Goal: Task Accomplishment & Management: Manage account settings

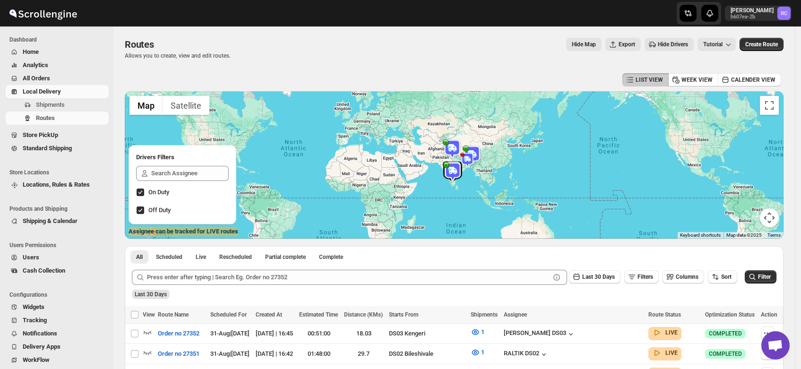
click at [51, 105] on span "Shipments" at bounding box center [50, 104] width 29 height 7
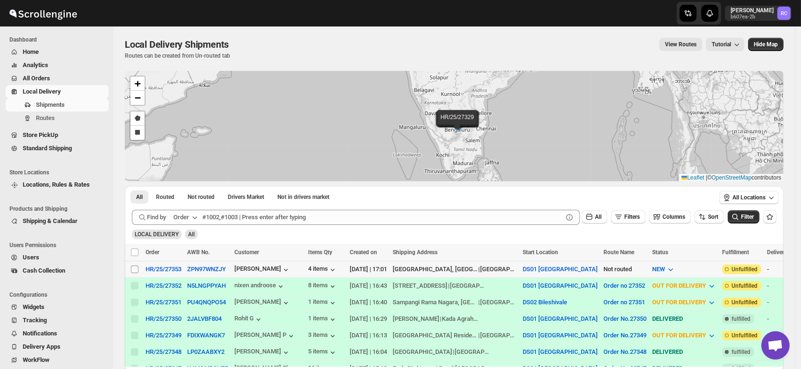
click at [132, 268] on input "Select shipment" at bounding box center [135, 270] width 8 height 8
checkbox input "true"
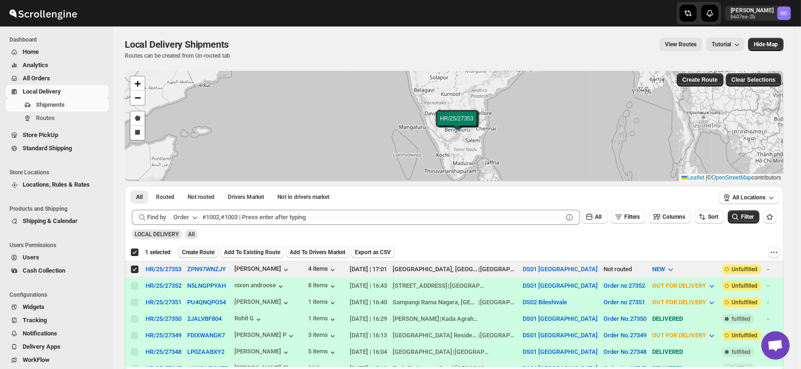
click at [207, 252] on span "Create Route" at bounding box center [198, 253] width 33 height 8
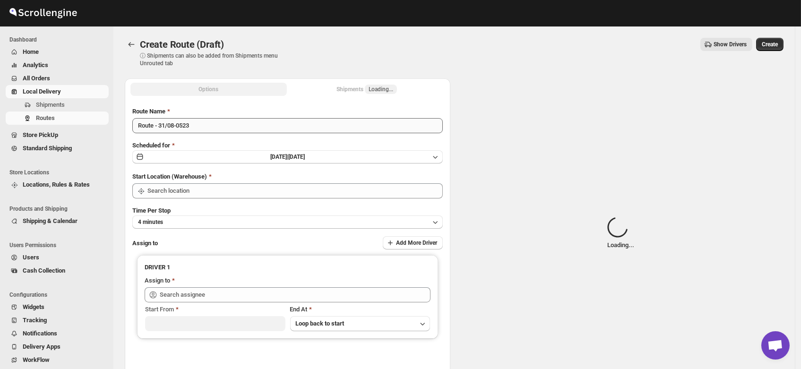
type input "DS01 [GEOGRAPHIC_DATA]"
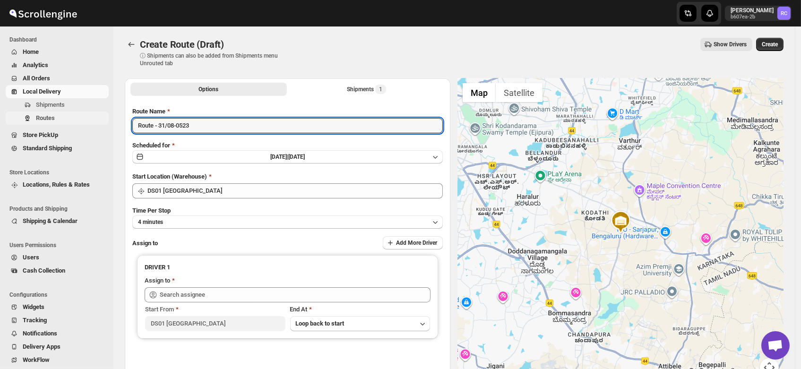
drag, startPoint x: 200, startPoint y: 127, endPoint x: 94, endPoint y: 123, distance: 106.9
click at [94, 123] on div "Skip to content Rahul Chopra b607ea-2b RC Dashboard Home Analytics All Orders L…" at bounding box center [400, 226] width 801 height 453
type input "Order no 27353"
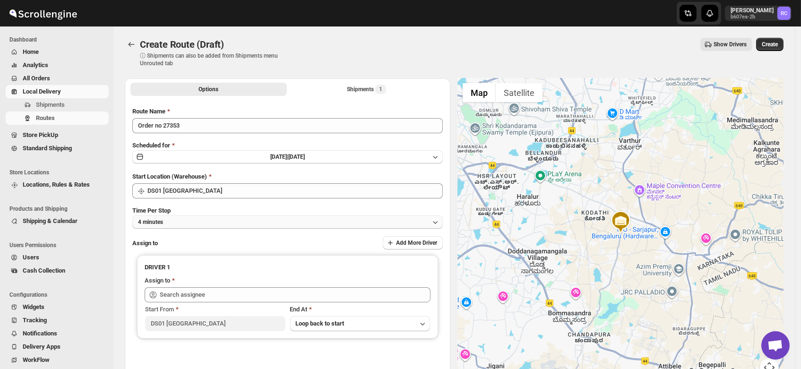
click at [171, 221] on button "4 minutes" at bounding box center [287, 222] width 311 height 13
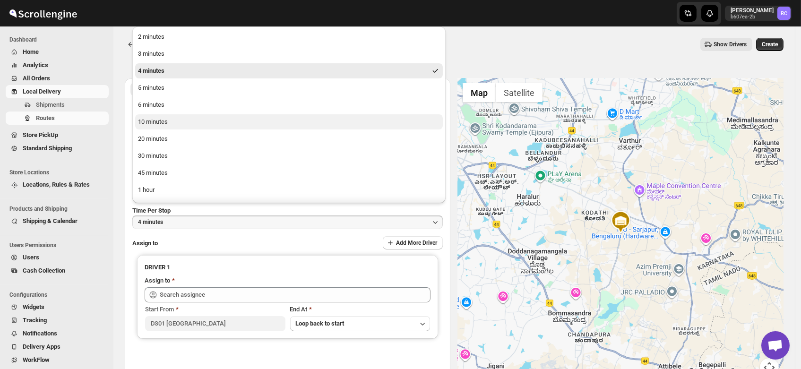
click at [155, 127] on button "10 minutes" at bounding box center [289, 121] width 308 height 15
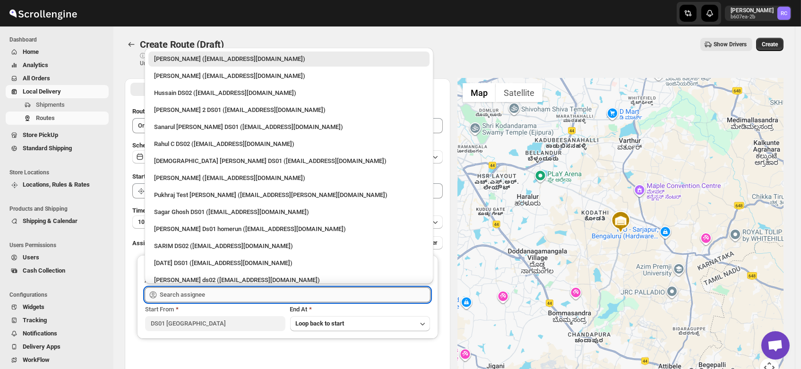
click at [187, 294] on input "text" at bounding box center [295, 294] width 271 height 15
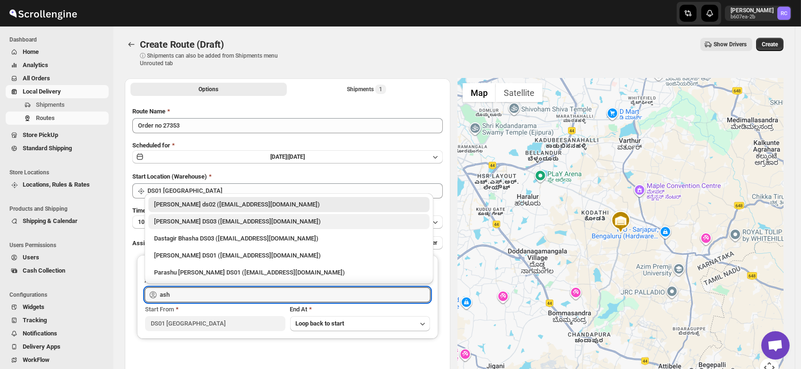
click at [183, 219] on div "[PERSON_NAME] DS03 ([EMAIL_ADDRESS][DOMAIN_NAME])" at bounding box center [289, 221] width 270 height 9
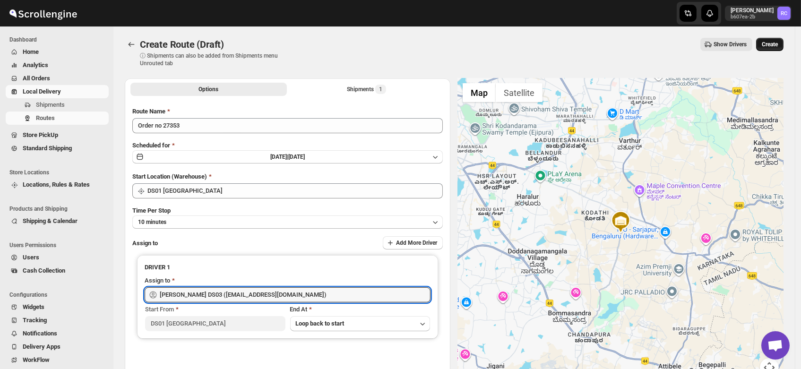
type input "[PERSON_NAME] DS03 ([EMAIL_ADDRESS][DOMAIN_NAME])"
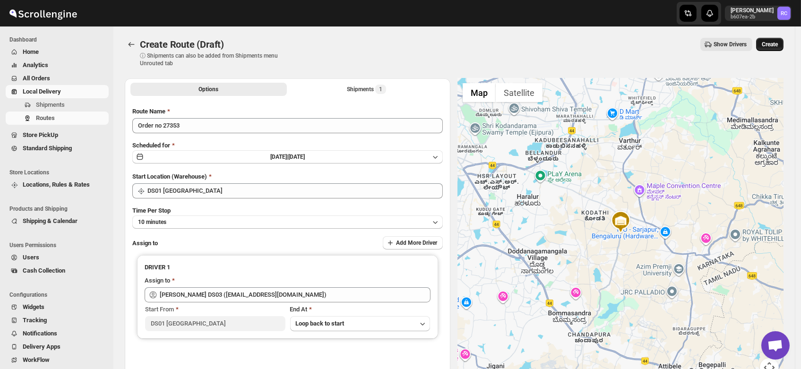
click at [770, 41] on span "Create" at bounding box center [770, 45] width 16 height 8
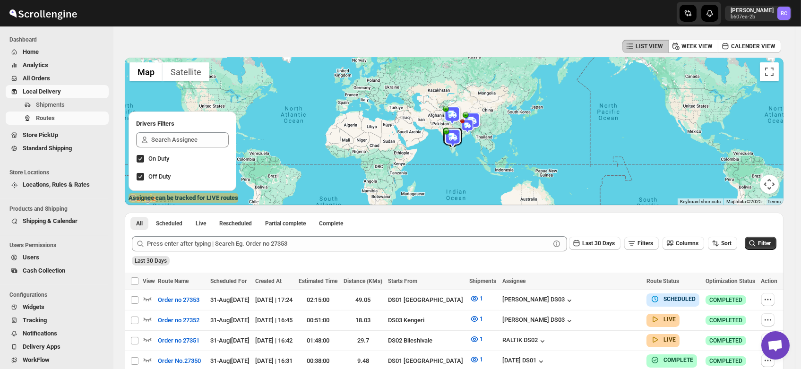
scroll to position [35, 0]
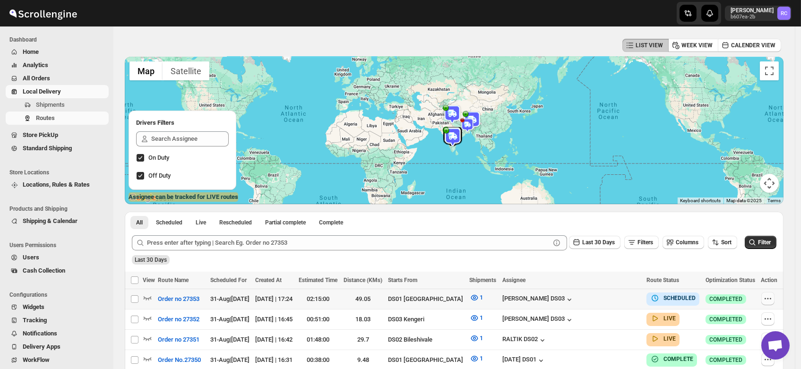
click at [770, 296] on icon "button" at bounding box center [767, 298] width 9 height 9
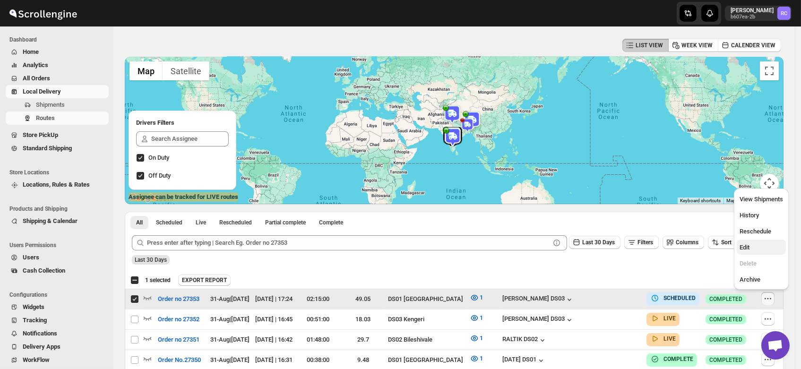
click at [747, 248] on span "Edit" at bounding box center [745, 247] width 10 height 7
checkbox input "false"
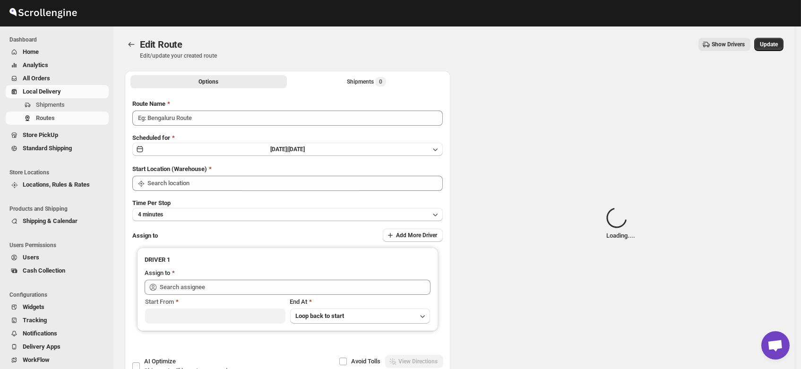
type input "Order no 27353"
type input "DS01 [GEOGRAPHIC_DATA]"
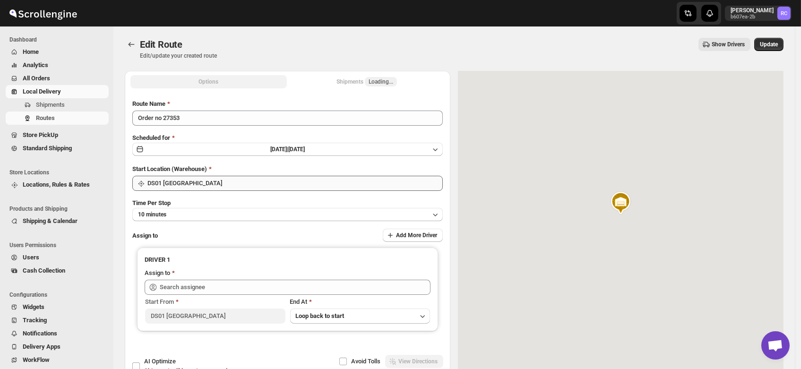
type input "[PERSON_NAME] DS03 ([EMAIL_ADDRESS][DOMAIN_NAME])"
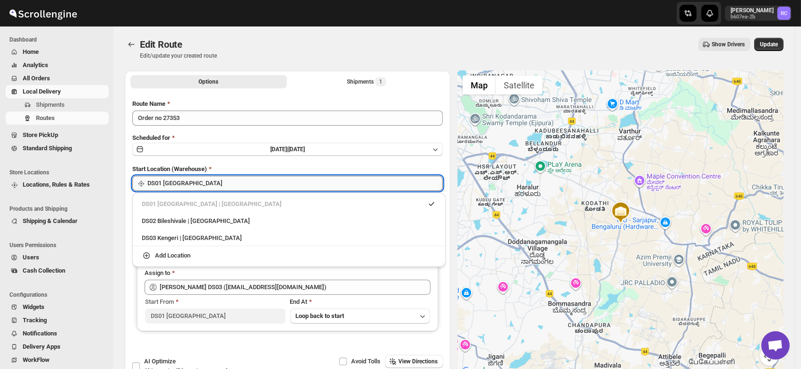
click at [189, 180] on input "DS01 [GEOGRAPHIC_DATA]" at bounding box center [294, 183] width 295 height 15
click at [186, 235] on div "DS03 Kengeri | [GEOGRAPHIC_DATA]" at bounding box center [289, 238] width 294 height 9
type input "DS03 Kengeri"
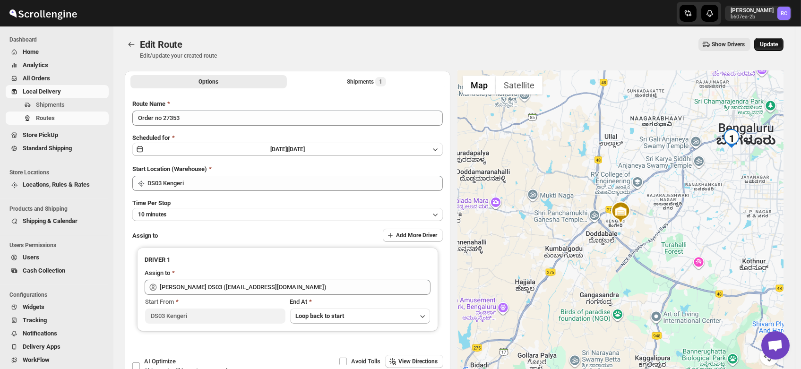
click at [767, 42] on span "Update" at bounding box center [769, 45] width 18 height 8
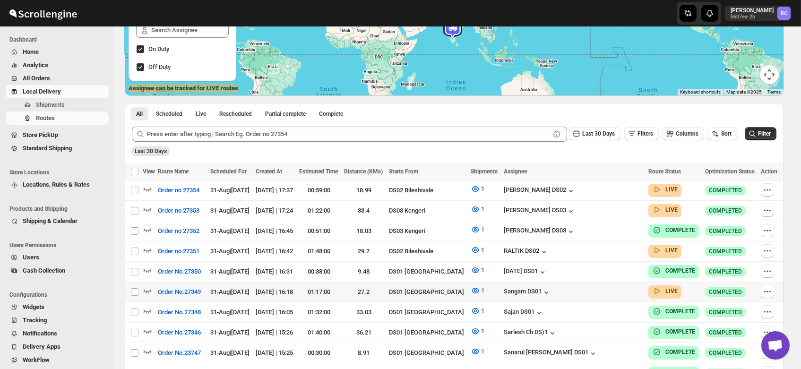
scroll to position [146, 0]
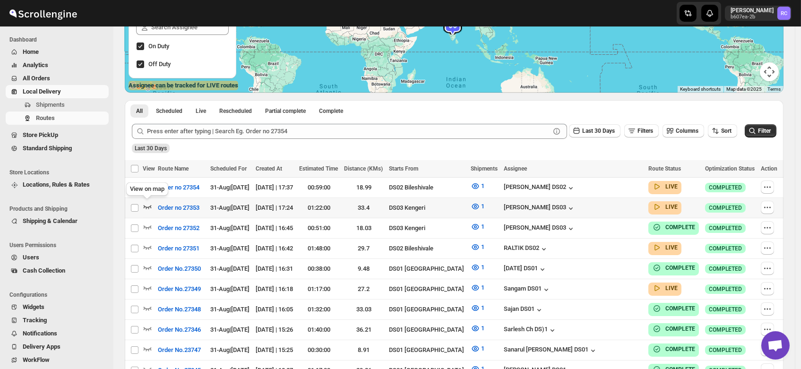
click at [148, 203] on icon "button" at bounding box center [147, 206] width 9 height 9
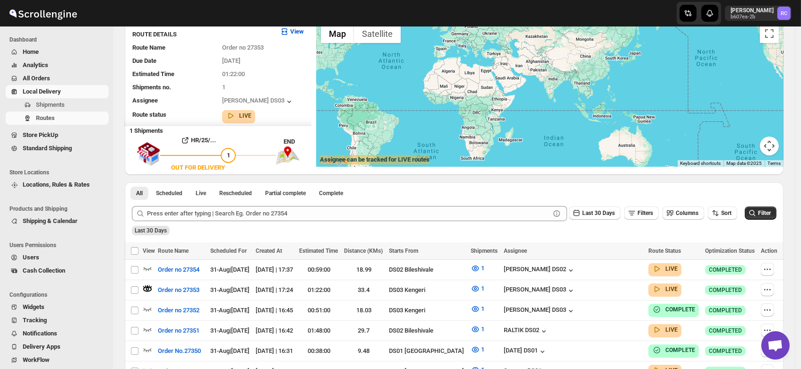
scroll to position [0, 0]
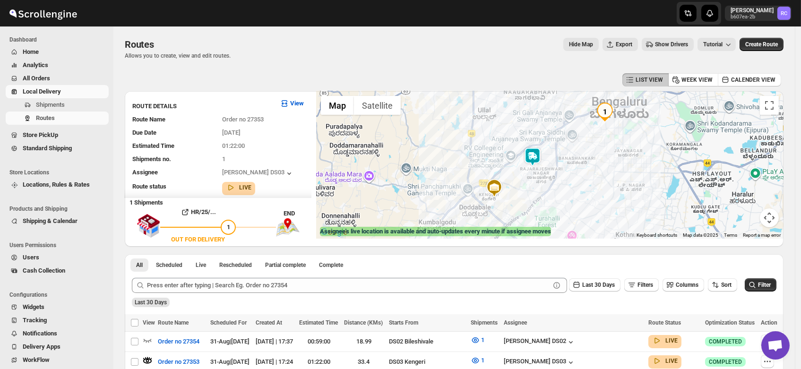
click at [536, 157] on img at bounding box center [532, 156] width 19 height 19
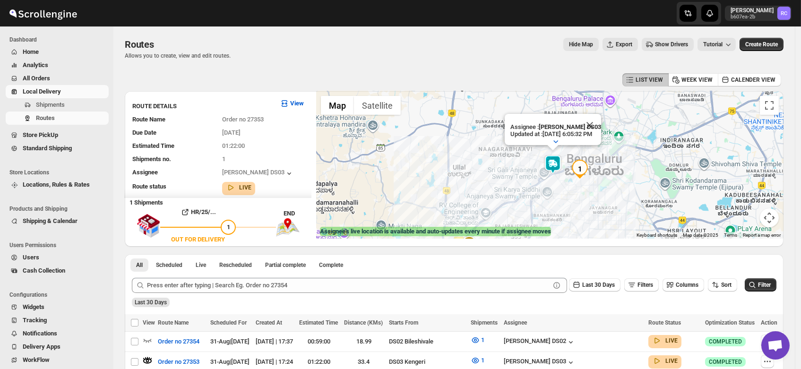
drag, startPoint x: 575, startPoint y: 205, endPoint x: 545, endPoint y: 189, distance: 33.2
click at [545, 189] on div "Assignee : [PERSON_NAME] DS03 Updated at : [DATE] 6:05:32 PM Duty mode Enabled …" at bounding box center [549, 164] width 467 height 147
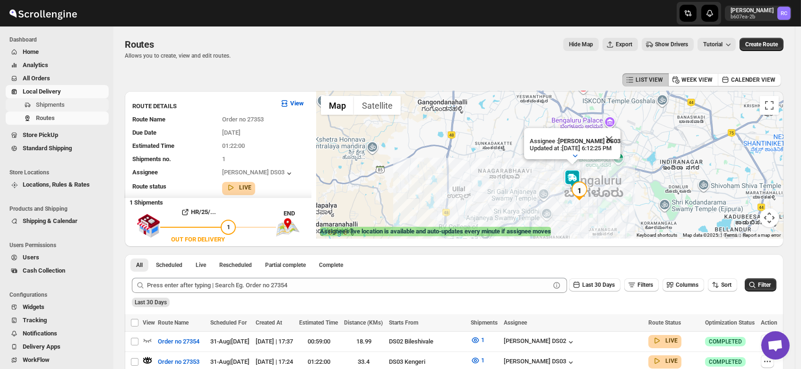
click at [58, 101] on span "Shipments" at bounding box center [50, 104] width 29 height 7
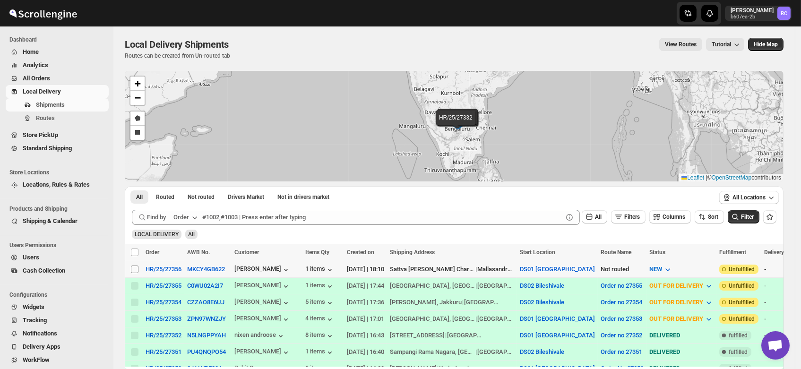
click at [134, 271] on input "Select shipment" at bounding box center [135, 270] width 8 height 8
checkbox input "true"
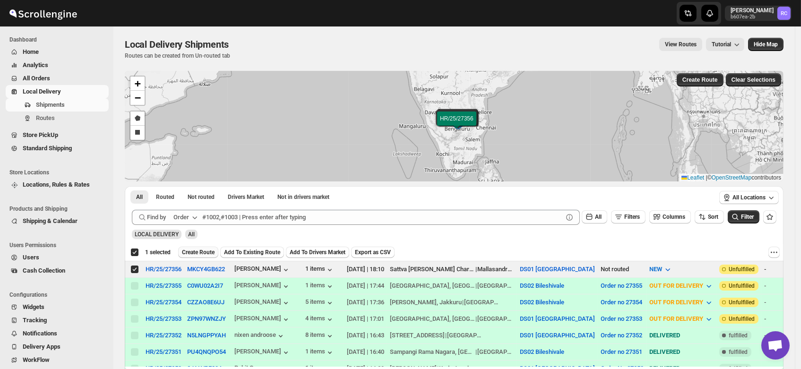
click at [193, 250] on span "Create Route" at bounding box center [198, 253] width 33 height 8
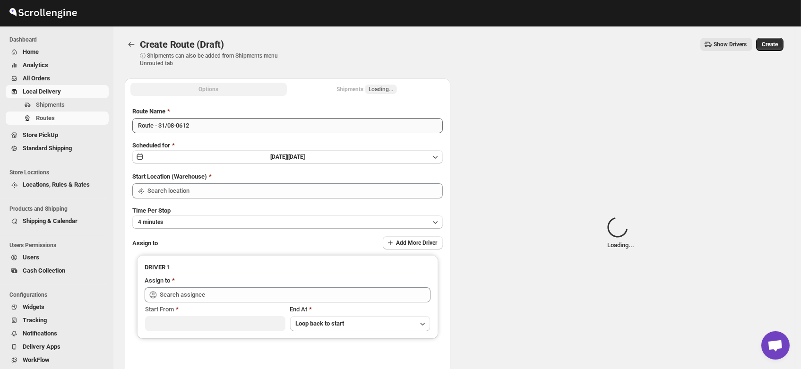
type input "DS01 [GEOGRAPHIC_DATA]"
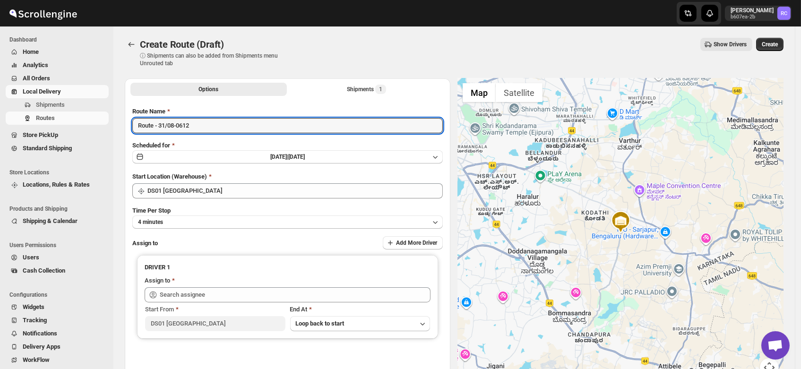
drag, startPoint x: 207, startPoint y: 125, endPoint x: 26, endPoint y: 152, distance: 183.0
click at [26, 152] on div "Skip to content Rahul Chopra b607ea-2b RC Dashboard Home Analytics All Orders L…" at bounding box center [400, 226] width 801 height 453
type input "Order no 27356"
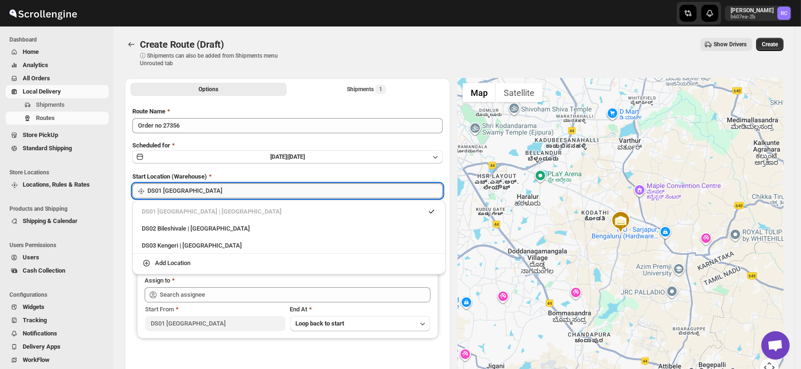
click at [186, 193] on input "DS01 [GEOGRAPHIC_DATA]" at bounding box center [294, 190] width 295 height 15
click at [189, 247] on div "DS03 Kengeri | [GEOGRAPHIC_DATA]" at bounding box center [289, 245] width 294 height 9
type input "DS03 Kengeri"
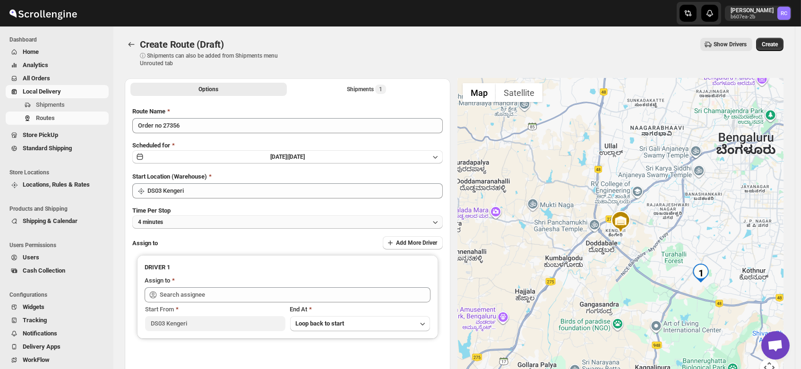
click at [163, 223] on span "4 minutes" at bounding box center [150, 222] width 25 height 8
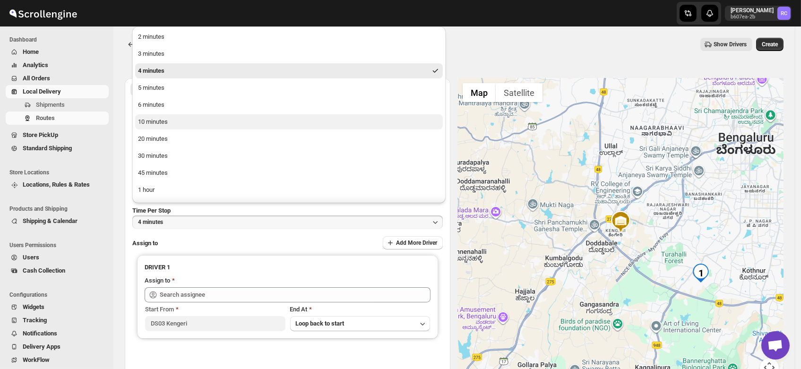
click at [152, 121] on div "10 minutes" at bounding box center [153, 121] width 30 height 9
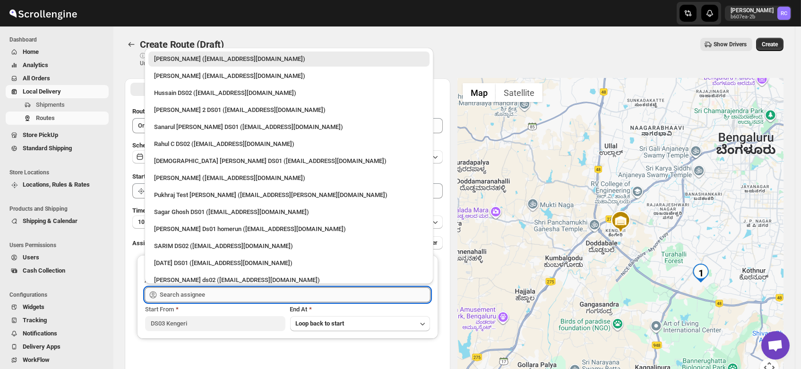
click at [197, 293] on input "text" at bounding box center [295, 294] width 271 height 15
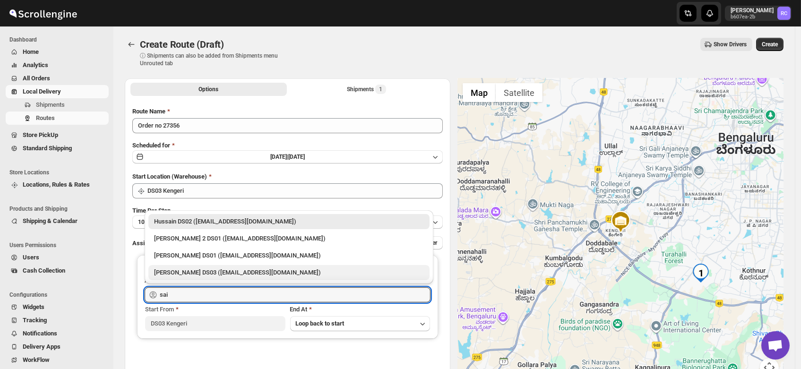
click at [212, 275] on div "[PERSON_NAME] DS03 ([EMAIL_ADDRESS][DOMAIN_NAME])" at bounding box center [289, 272] width 270 height 9
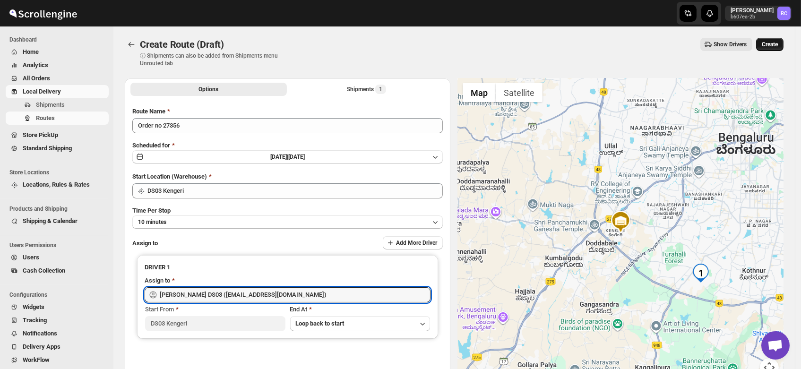
type input "[PERSON_NAME] DS03 ([EMAIL_ADDRESS][DOMAIN_NAME])"
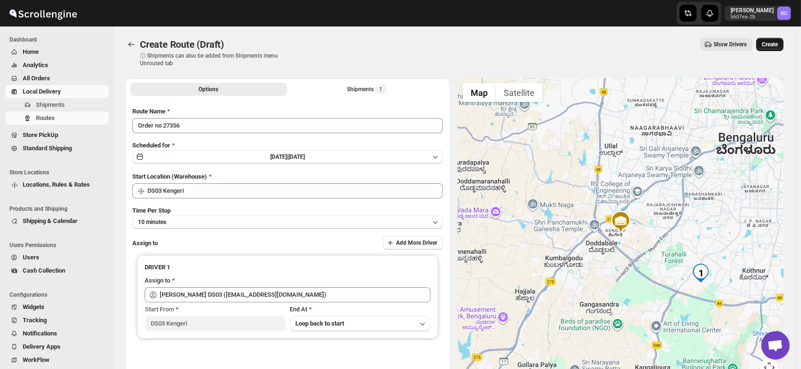
click at [777, 41] on span "Create" at bounding box center [770, 45] width 16 height 8
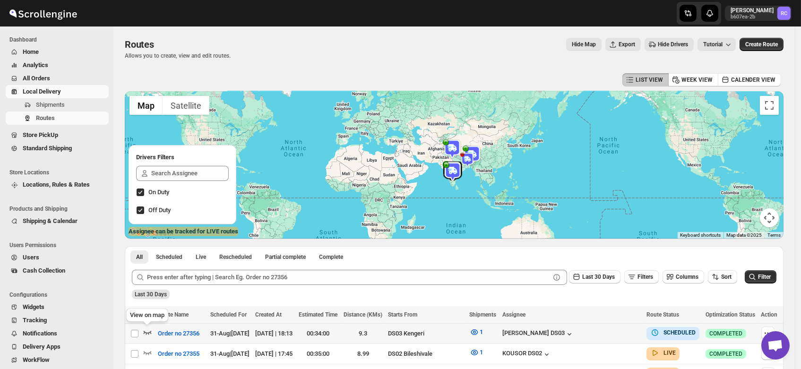
click at [147, 331] on icon "button" at bounding box center [147, 332] width 9 height 9
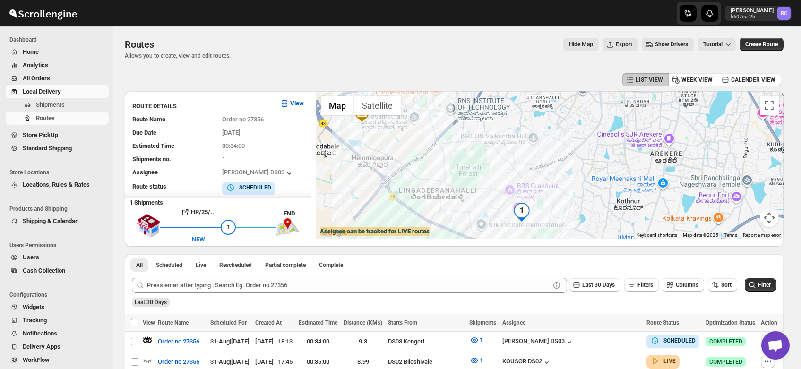
drag, startPoint x: 581, startPoint y: 152, endPoint x: 468, endPoint y: 164, distance: 114.1
click at [468, 164] on div at bounding box center [549, 164] width 467 height 147
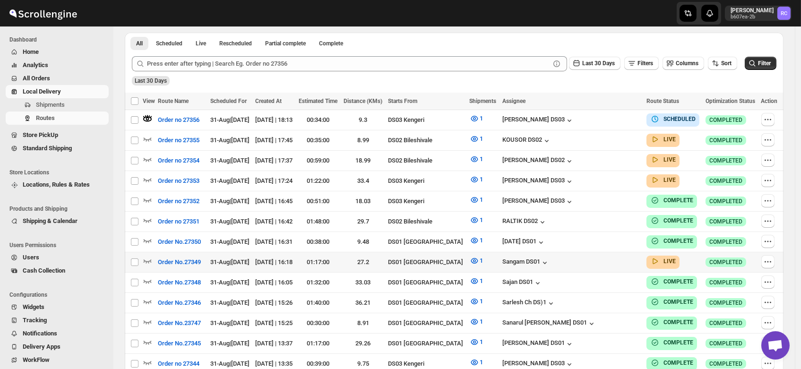
scroll to position [231, 0]
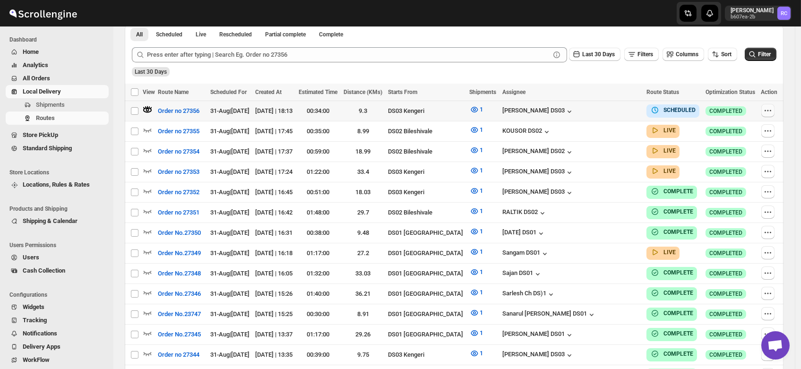
click at [769, 112] on icon "button" at bounding box center [767, 110] width 9 height 9
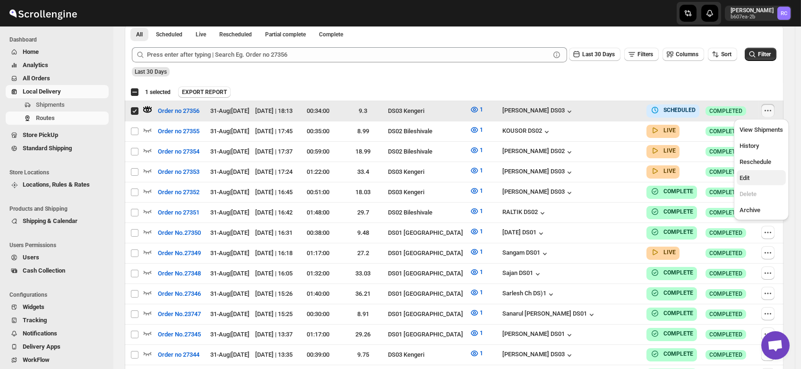
click at [750, 177] on span "Edit" at bounding box center [761, 177] width 43 height 9
checkbox input "false"
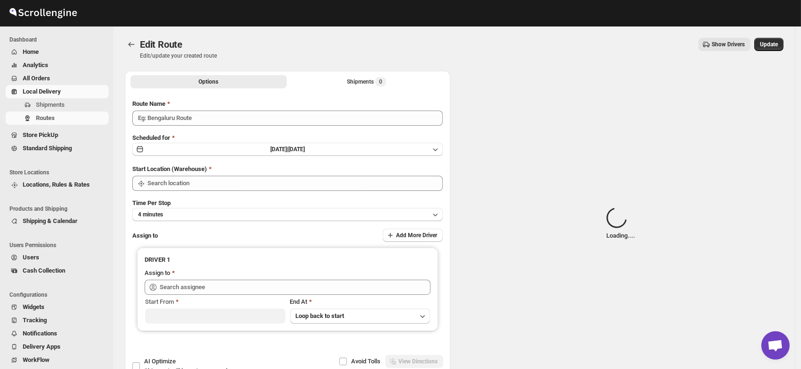
type input "Order no 27356"
type input "DS03 Kengeri"
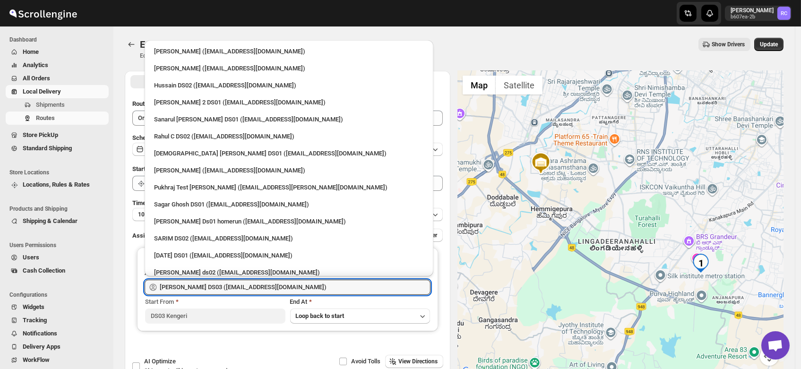
drag, startPoint x: 308, startPoint y: 286, endPoint x: 0, endPoint y: 307, distance: 308.4
click at [0, 307] on div "Skip to content Rahul Chopra b607ea-2b RC Dashboard Home Analytics All Orders L…" at bounding box center [400, 216] width 801 height 432
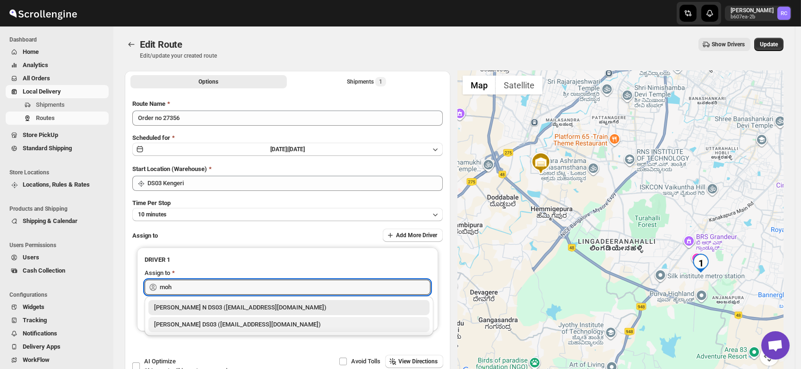
click at [193, 328] on div "[PERSON_NAME] DS03 ([EMAIL_ADDRESS][DOMAIN_NAME])" at bounding box center [289, 324] width 270 height 9
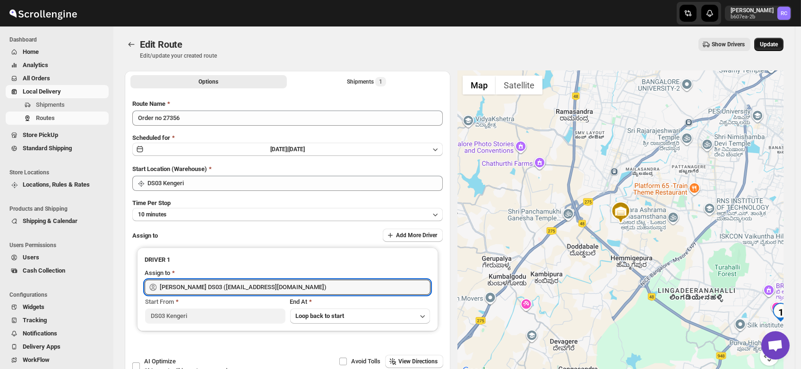
type input "[PERSON_NAME] DS03 ([EMAIL_ADDRESS][DOMAIN_NAME])"
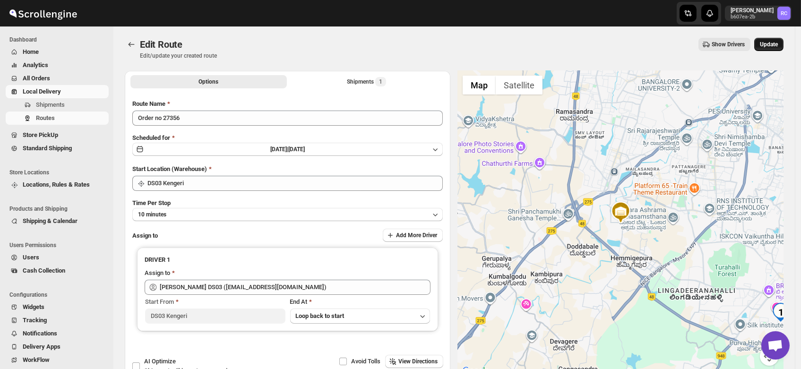
click at [778, 43] on span "Update" at bounding box center [769, 45] width 18 height 8
